Goal: Find specific page/section: Find specific page/section

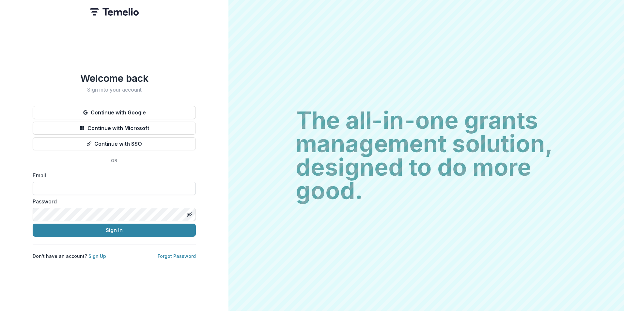
click at [117, 188] on input at bounding box center [114, 188] width 163 height 13
type input "**********"
click at [33, 224] on button "Sign In" at bounding box center [114, 230] width 163 height 13
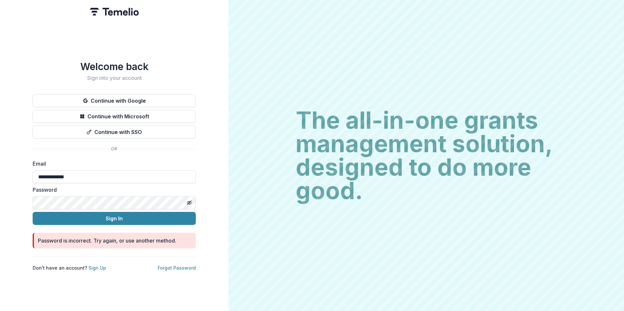
click at [0, 184] on html "**********" at bounding box center [312, 155] width 624 height 311
click at [33, 212] on button "Sign In" at bounding box center [114, 218] width 163 height 13
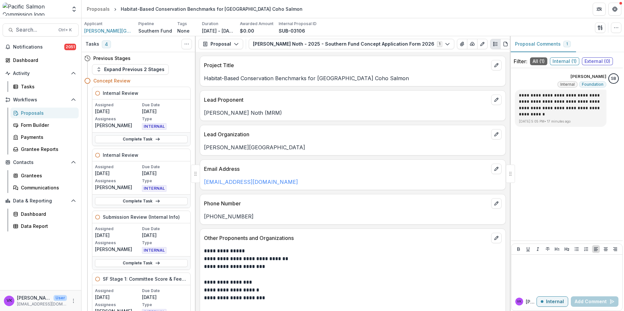
click at [27, 113] on div "Proposals" at bounding box center [47, 113] width 53 height 7
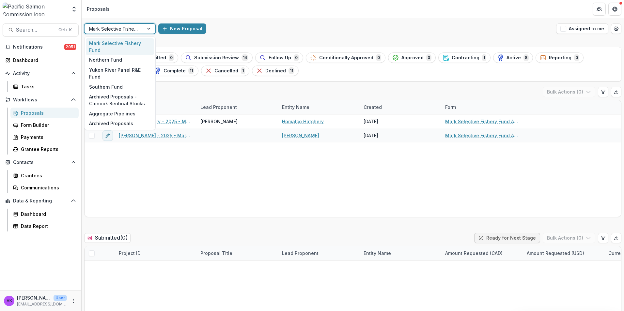
click at [147, 29] on div at bounding box center [150, 29] width 12 height 10
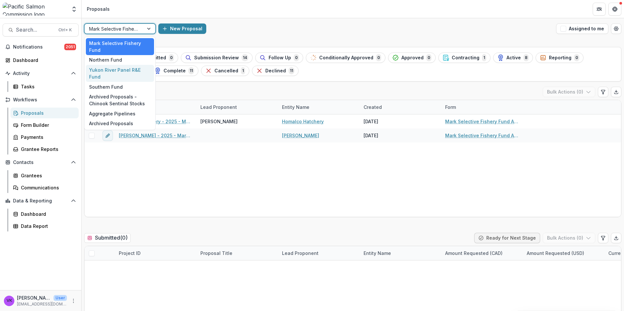
click at [111, 74] on div "Yukon River Panel R&E Fund" at bounding box center [120, 73] width 68 height 17
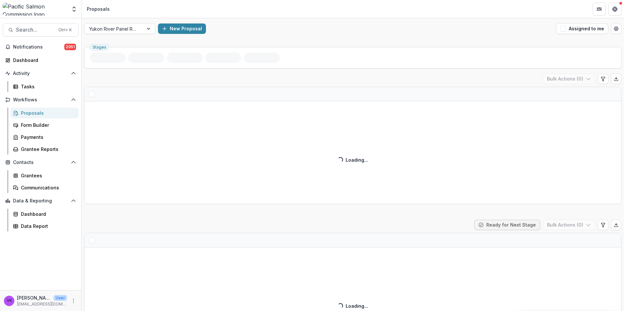
drag, startPoint x: 115, startPoint y: 79, endPoint x: 181, endPoint y: 97, distance: 68.3
click at [115, 80] on div "Draft ( ) Bulk Actions ( 0 ) Loading... Loading..." at bounding box center [352, 139] width 537 height 131
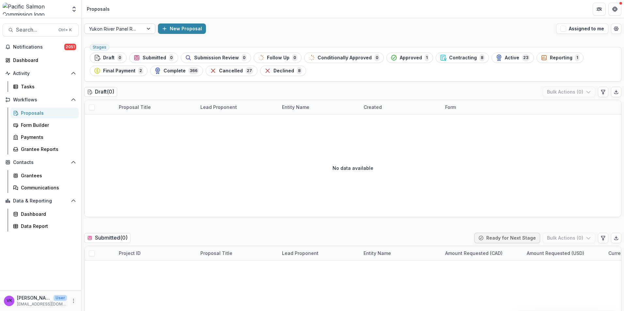
click at [148, 28] on div at bounding box center [149, 29] width 12 height 10
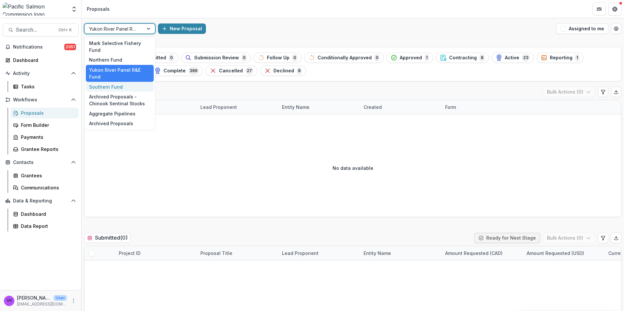
click at [120, 82] on div "Southern Fund" at bounding box center [120, 87] width 68 height 10
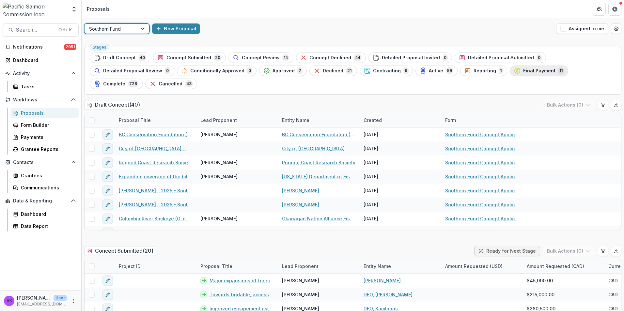
click at [516, 67] on button "Final Payment 11" at bounding box center [539, 71] width 58 height 10
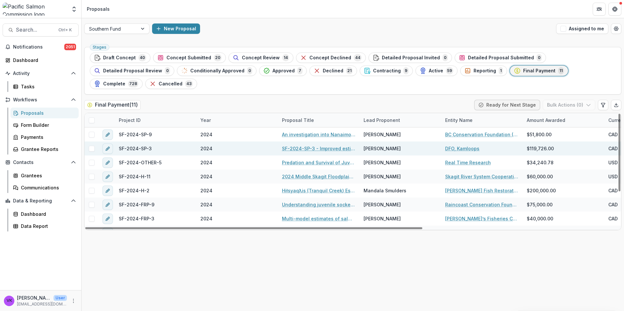
click at [321, 145] on link "SF-2024-SP-3 - Improved estimates of escapement, survival and exploitation for …" at bounding box center [319, 148] width 74 height 7
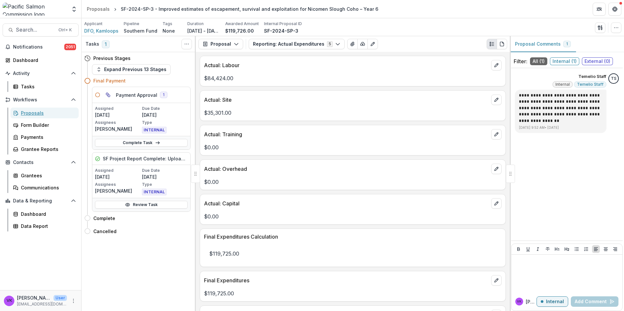
drag, startPoint x: 29, startPoint y: 113, endPoint x: 225, endPoint y: 70, distance: 200.7
click at [29, 113] on div "Proposals" at bounding box center [47, 113] width 53 height 7
